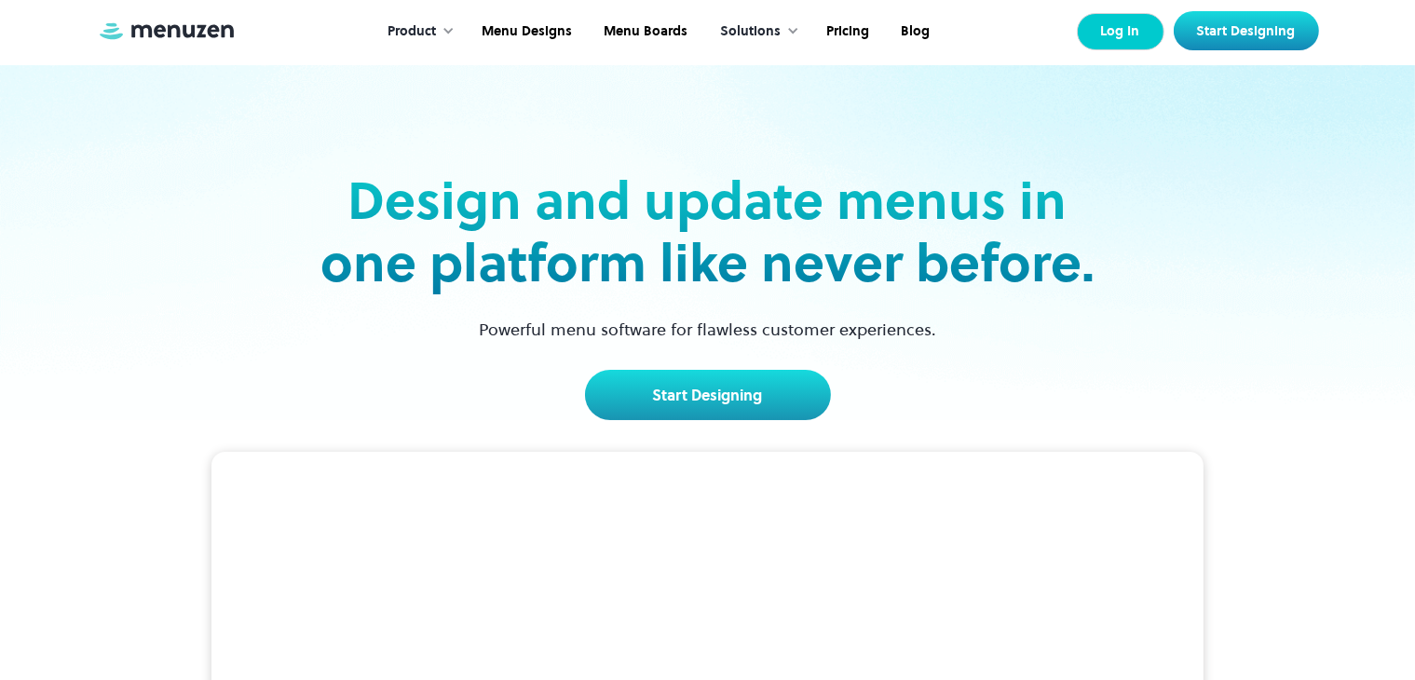
click at [1133, 29] on link "Log In" at bounding box center [1121, 31] width 88 height 37
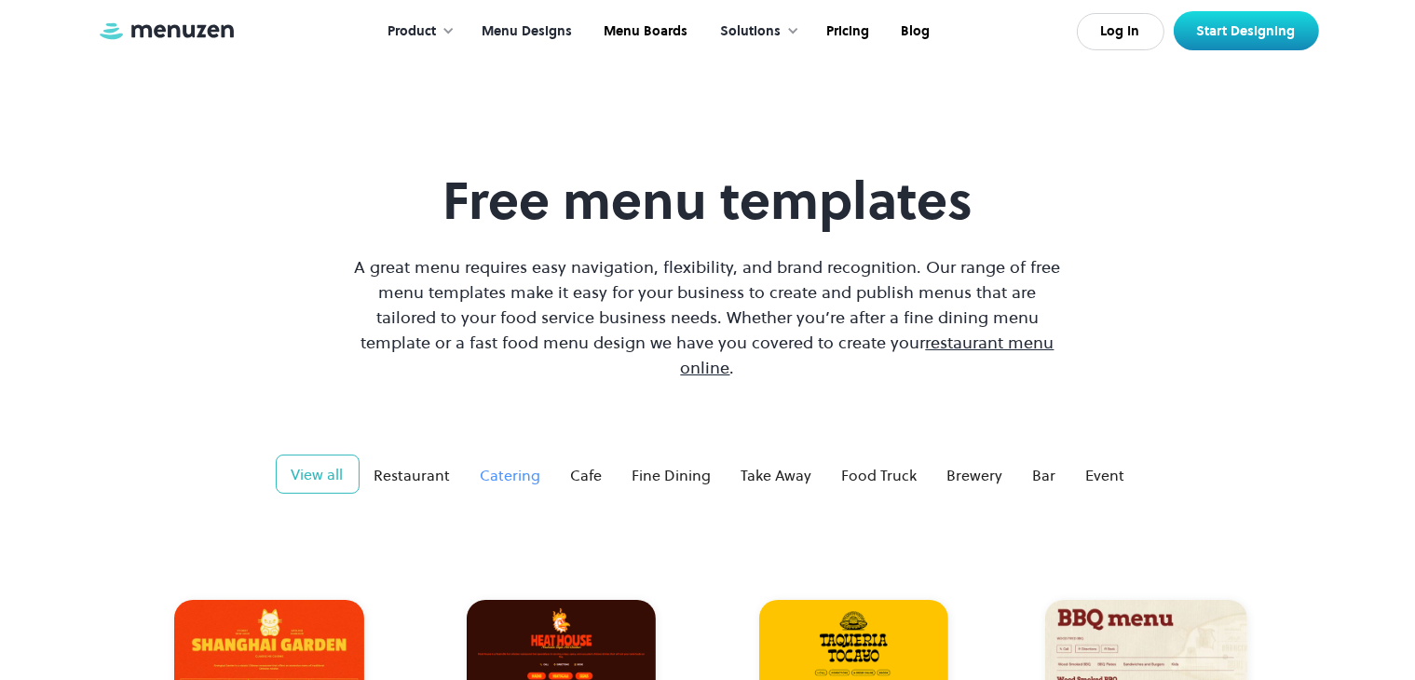
scroll to position [11, 0]
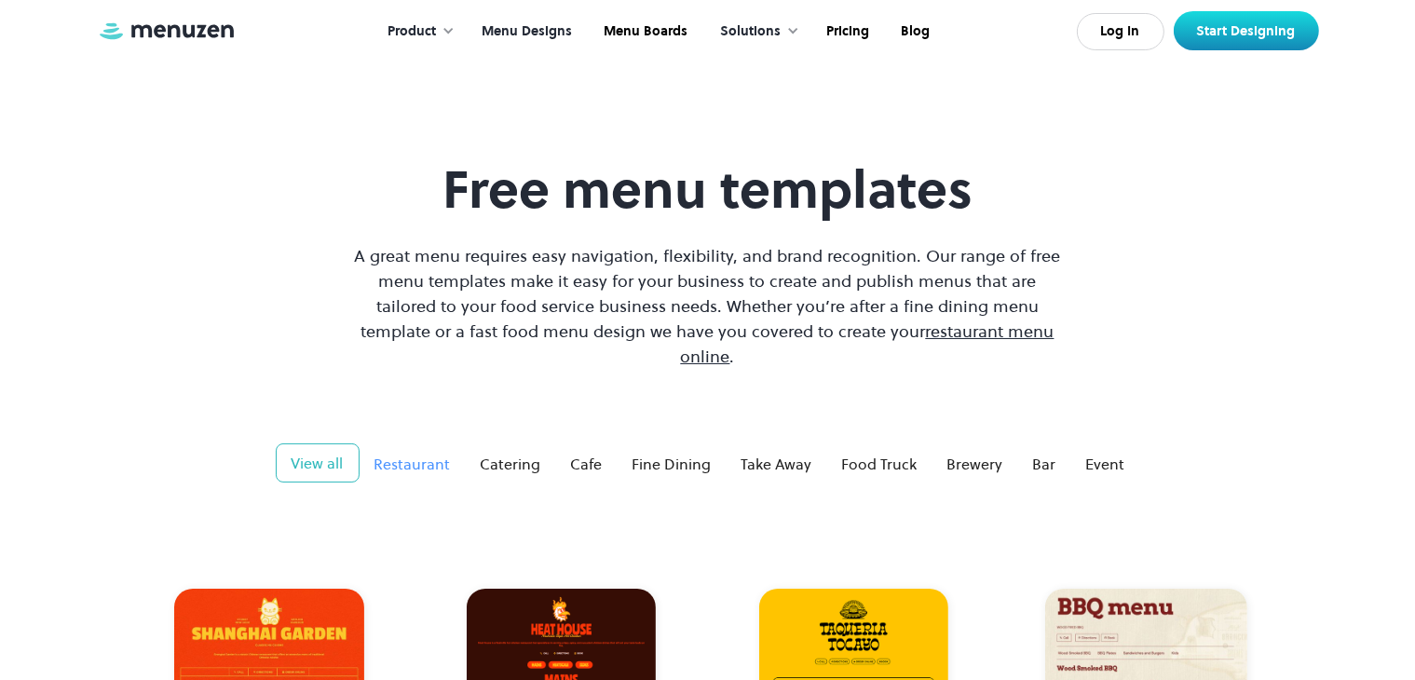
click at [420, 453] on div "Restaurant" at bounding box center [412, 464] width 76 height 22
click at [1261, 23] on link "Start Designing" at bounding box center [1246, 30] width 145 height 39
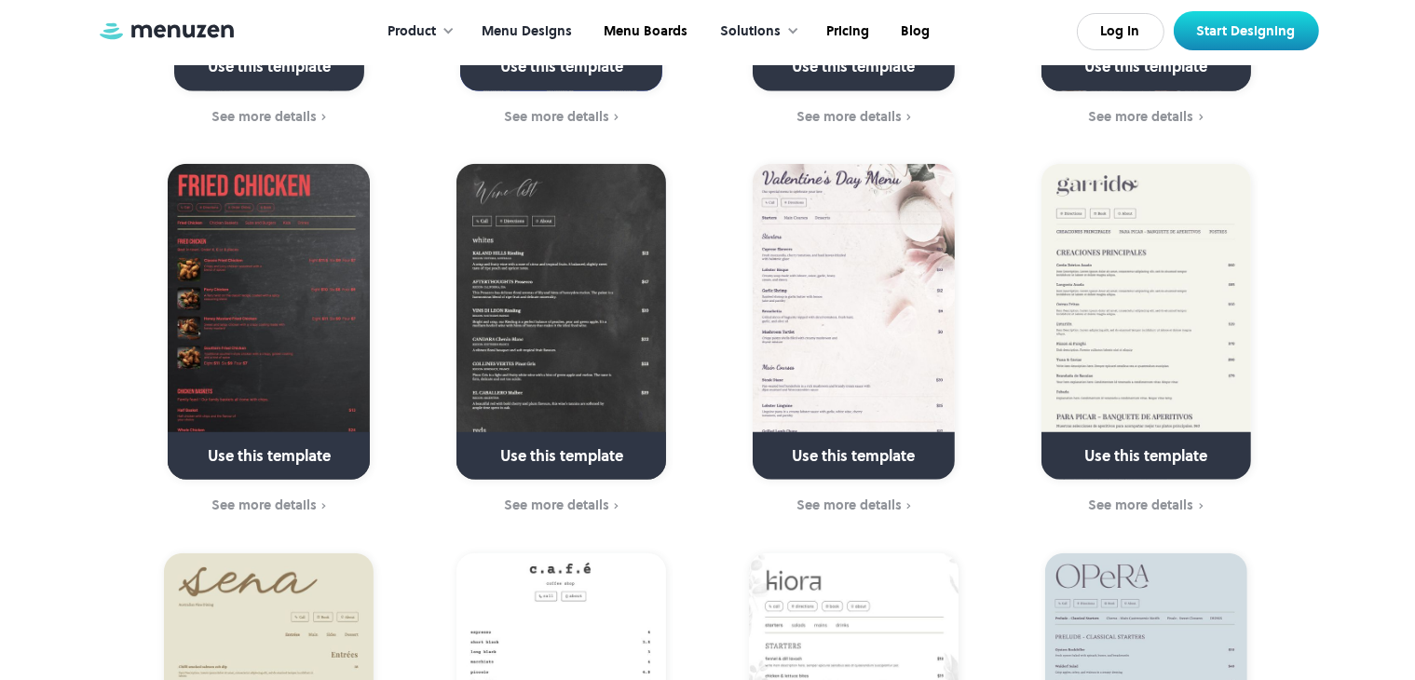
scroll to position [1610, 0]
